Goal: Task Accomplishment & Management: Manage account settings

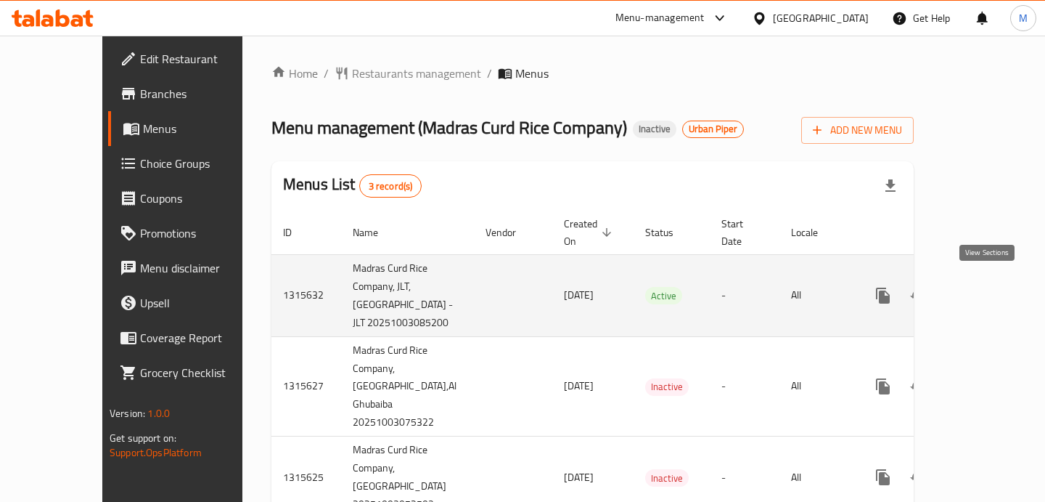
click at [982, 287] on icon "enhanced table" at bounding box center [987, 295] width 17 height 17
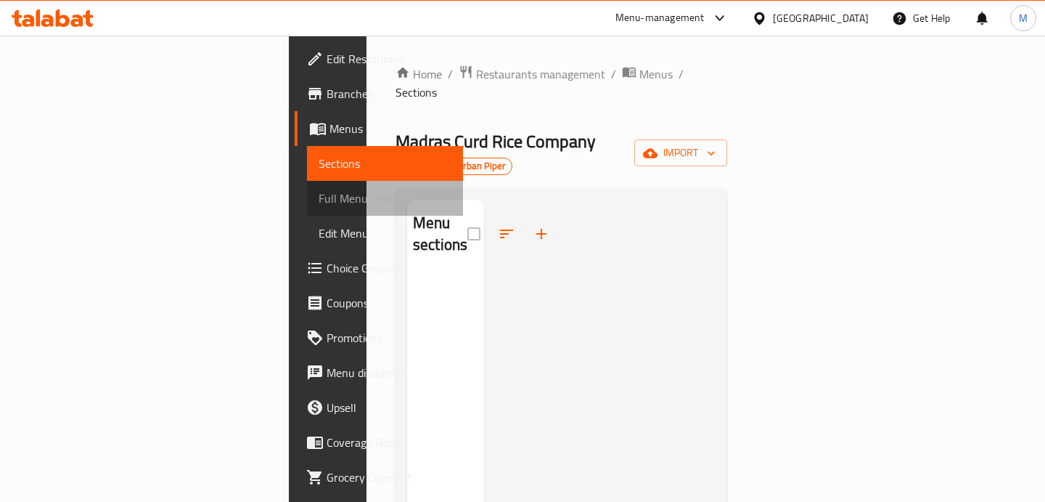
click at [319, 199] on span "Full Menu View" at bounding box center [385, 197] width 133 height 17
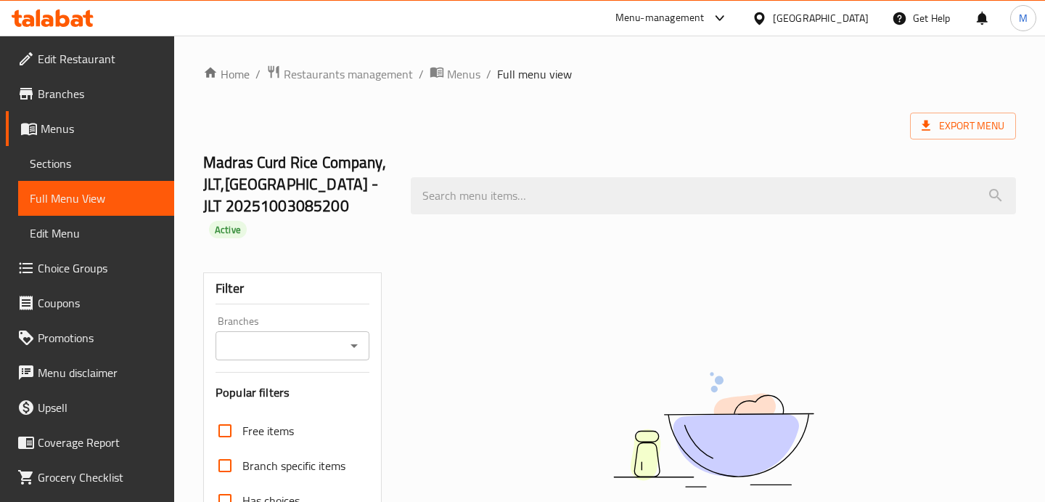
click at [91, 166] on span "Sections" at bounding box center [96, 163] width 133 height 17
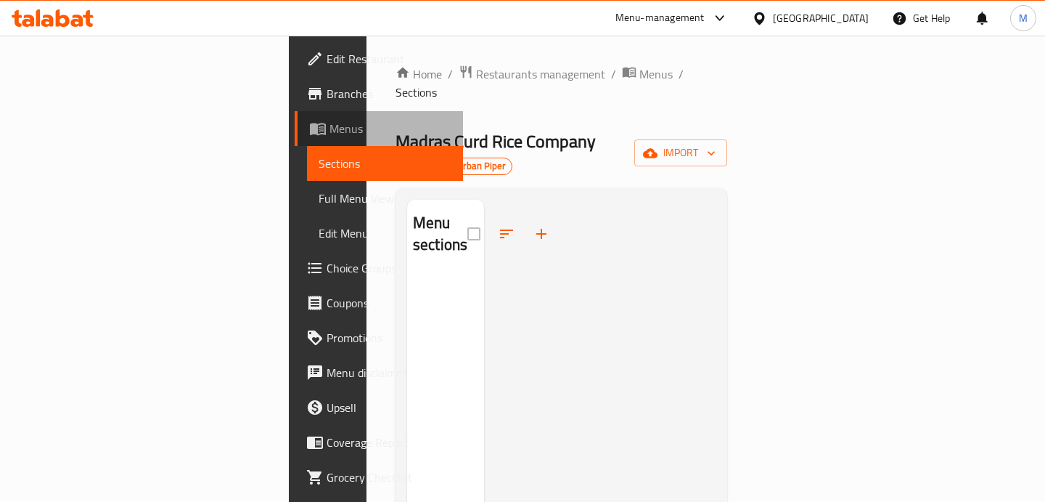
click at [330, 134] on span "Menus" at bounding box center [391, 128] width 122 height 17
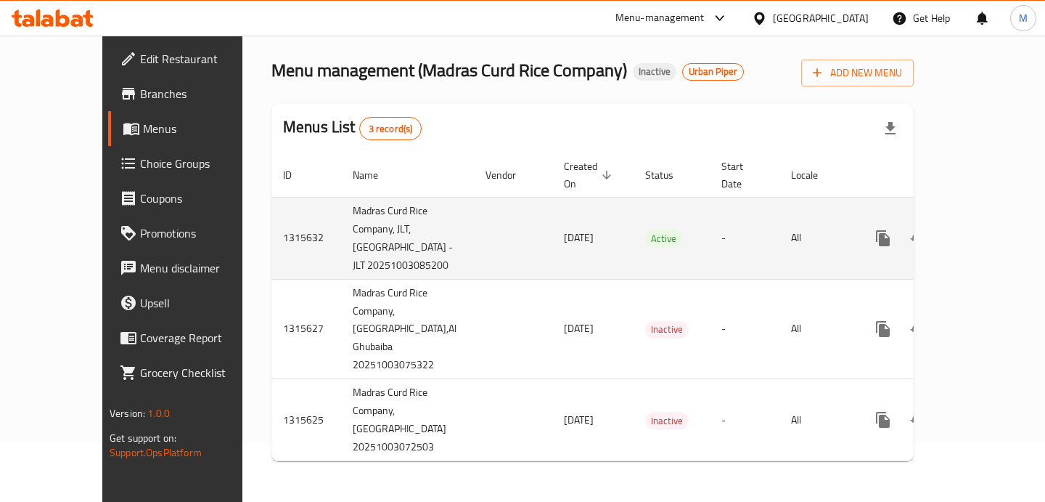
scroll to position [75, 0]
click at [982, 229] on icon "enhanced table" at bounding box center [987, 237] width 17 height 17
